Goal: Communication & Community: Connect with others

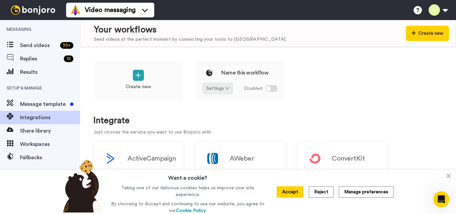
click at [26, 15] on div at bounding box center [33, 10] width 66 height 20
click at [447, 176] on icon at bounding box center [449, 176] width 4 height 4
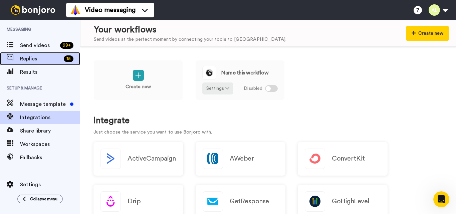
click at [51, 54] on div "Replies 15" at bounding box center [40, 58] width 80 height 13
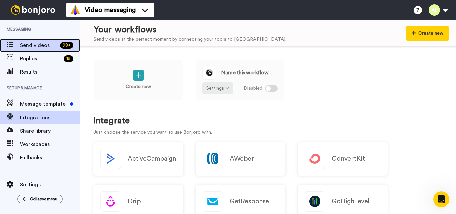
click at [59, 51] on div "Send videos 99 +" at bounding box center [40, 45] width 80 height 13
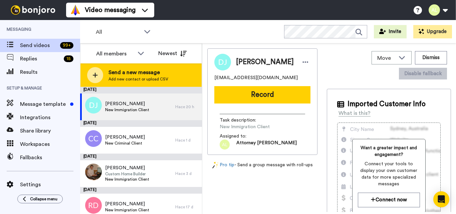
click at [117, 71] on span "Send a new message" at bounding box center [139, 72] width 60 height 8
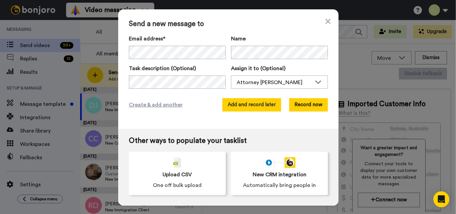
click at [257, 108] on button "Add and record later" at bounding box center [251, 104] width 59 height 13
